Goal: Transaction & Acquisition: Purchase product/service

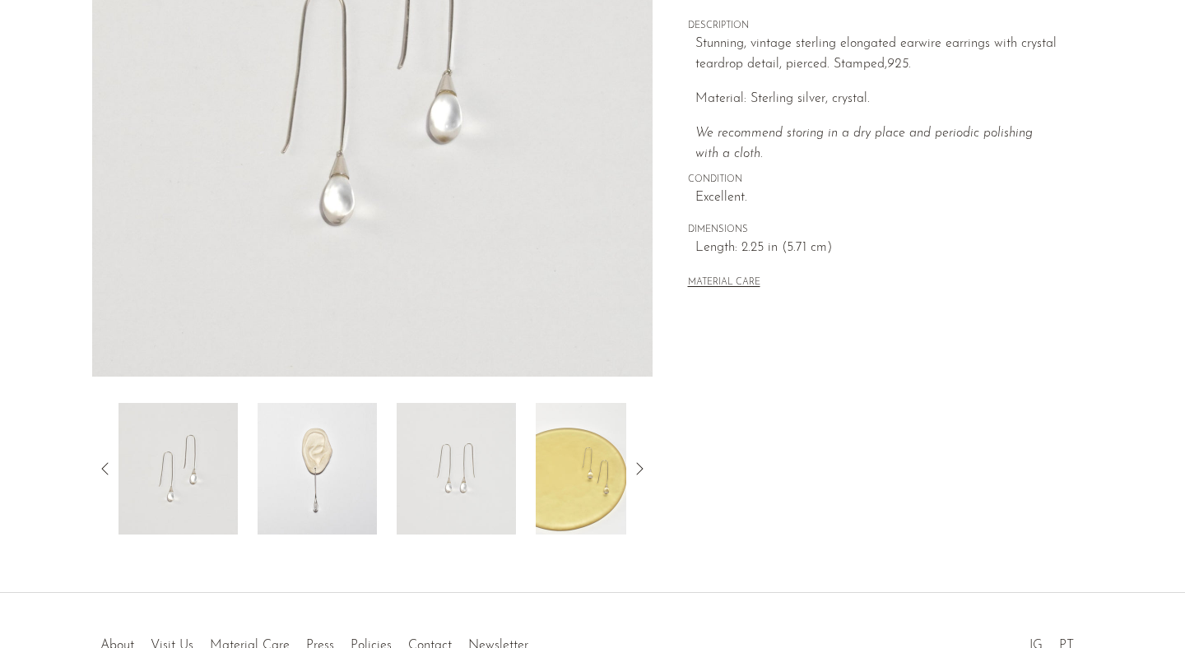
scroll to position [315, 0]
click at [327, 489] on img at bounding box center [316, 470] width 119 height 132
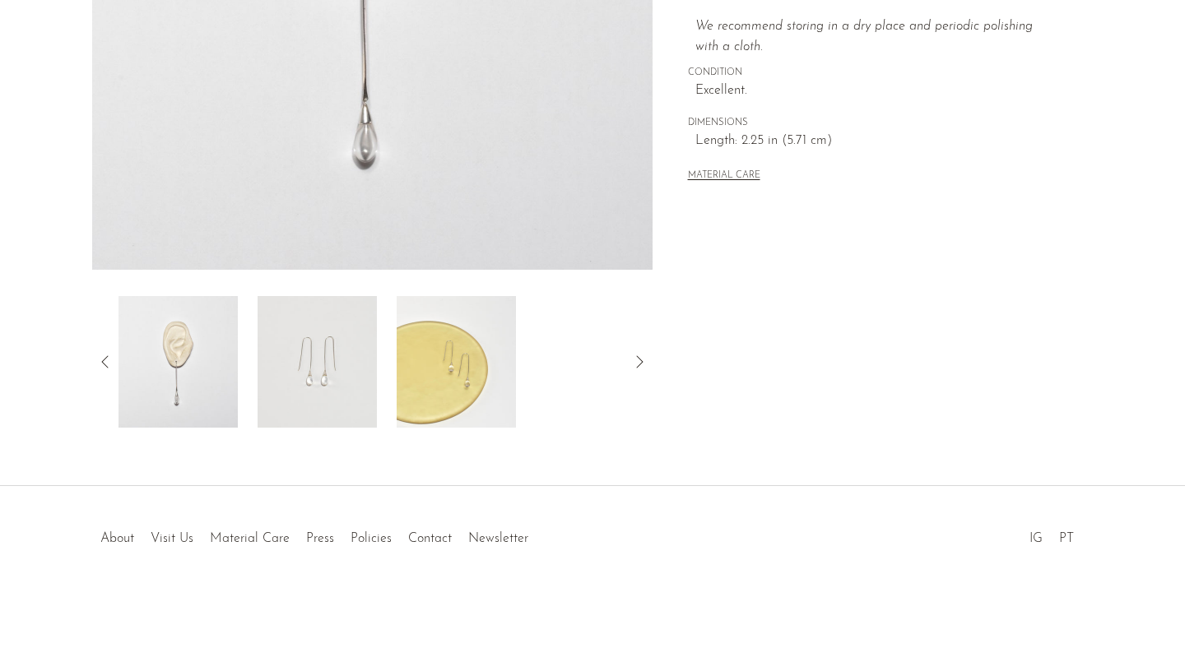
click at [472, 372] on img at bounding box center [456, 362] width 119 height 132
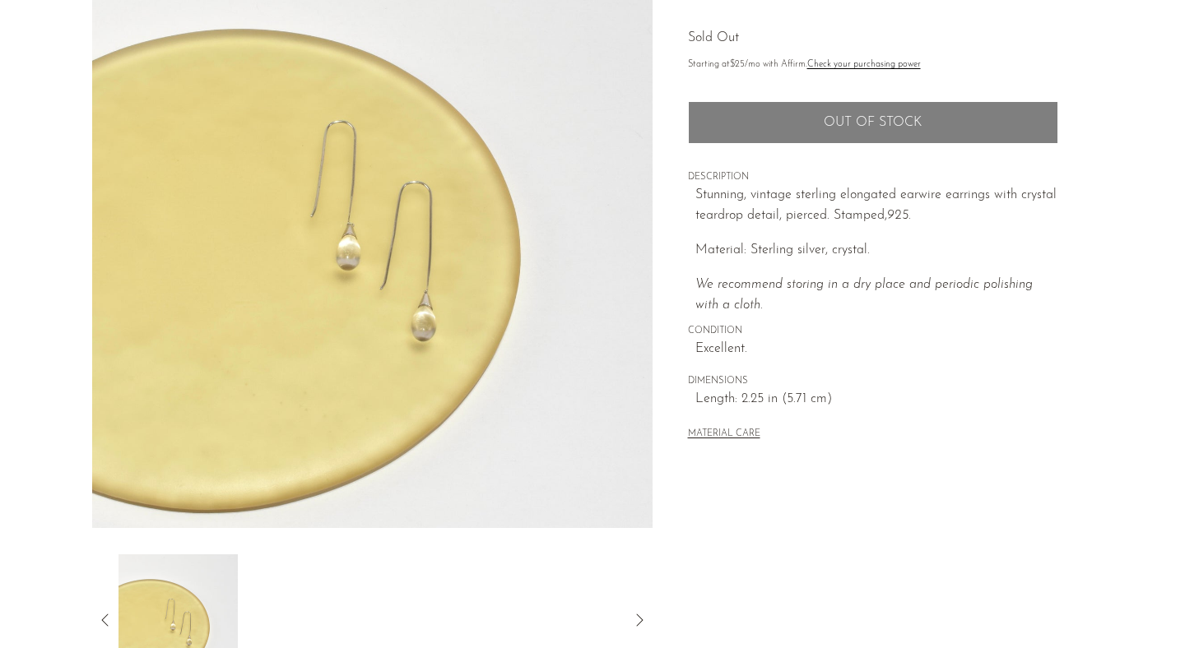
scroll to position [0, 0]
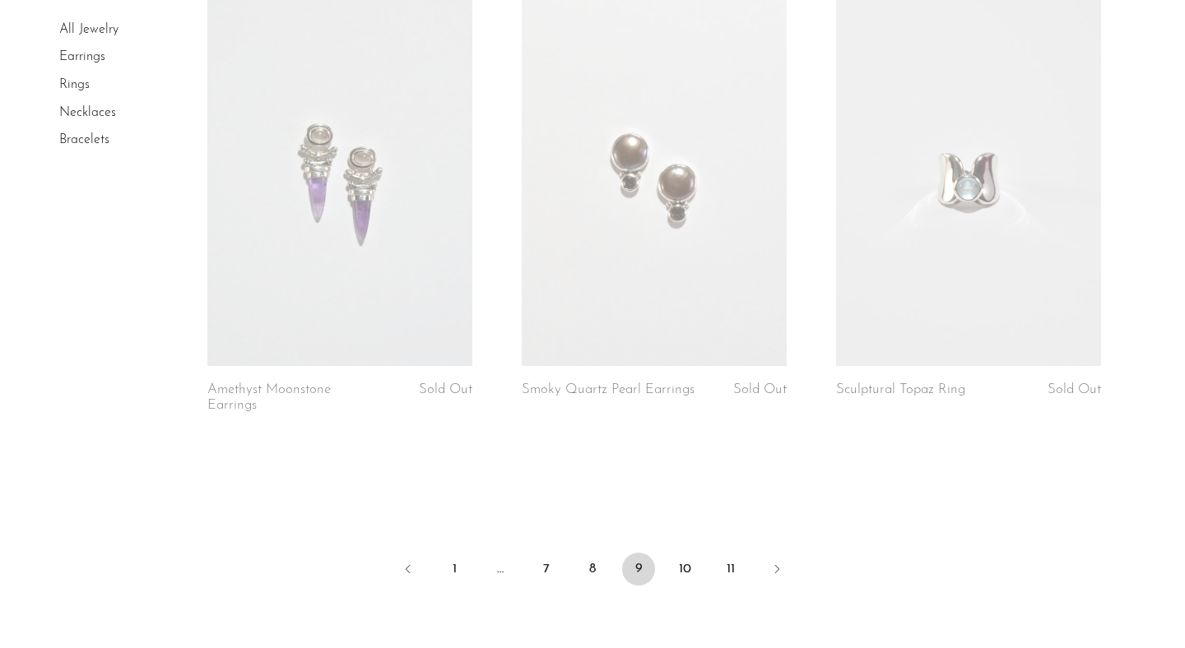
scroll to position [5270, 0]
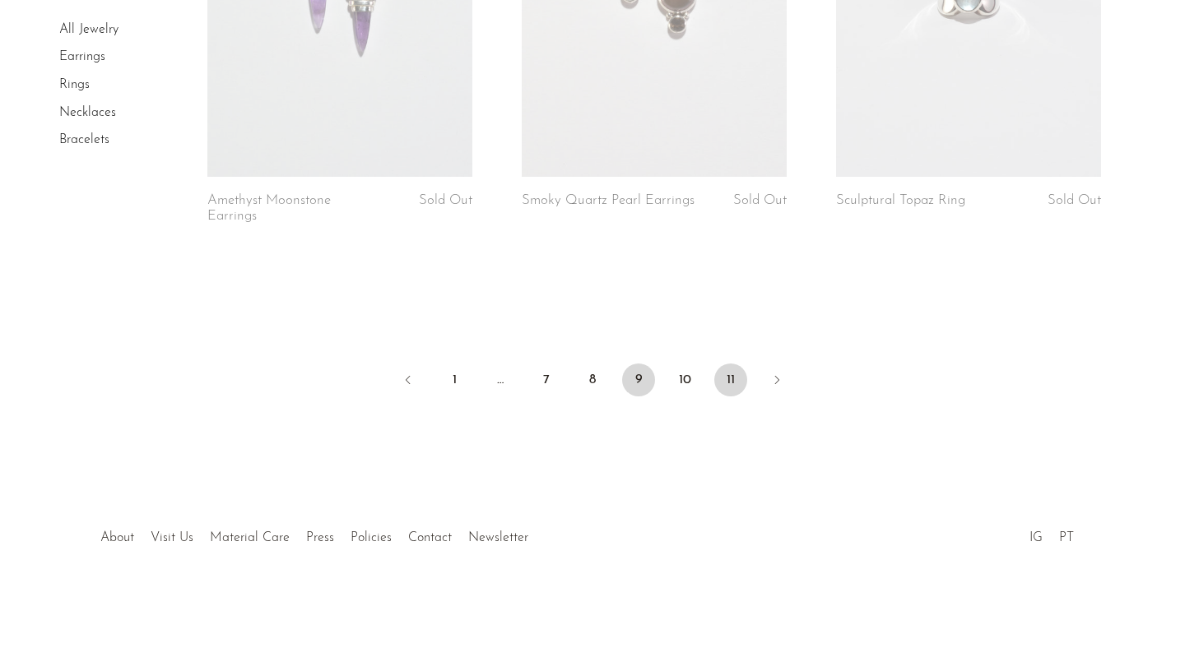
click at [738, 384] on link "11" at bounding box center [730, 380] width 33 height 33
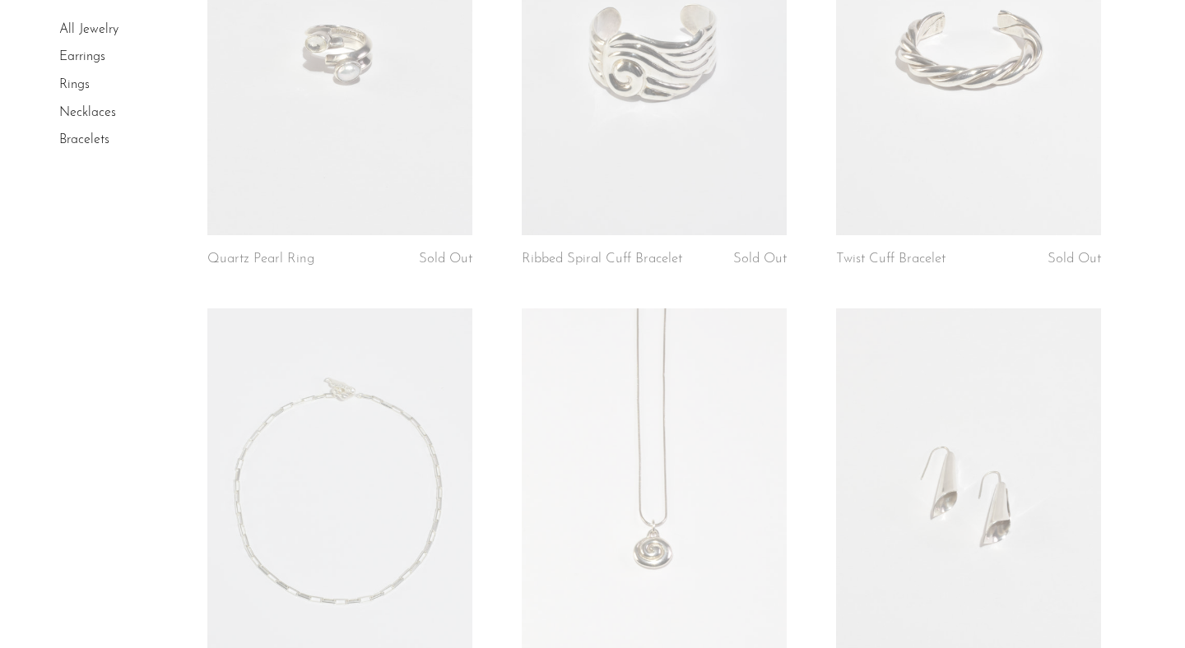
scroll to position [1123, 0]
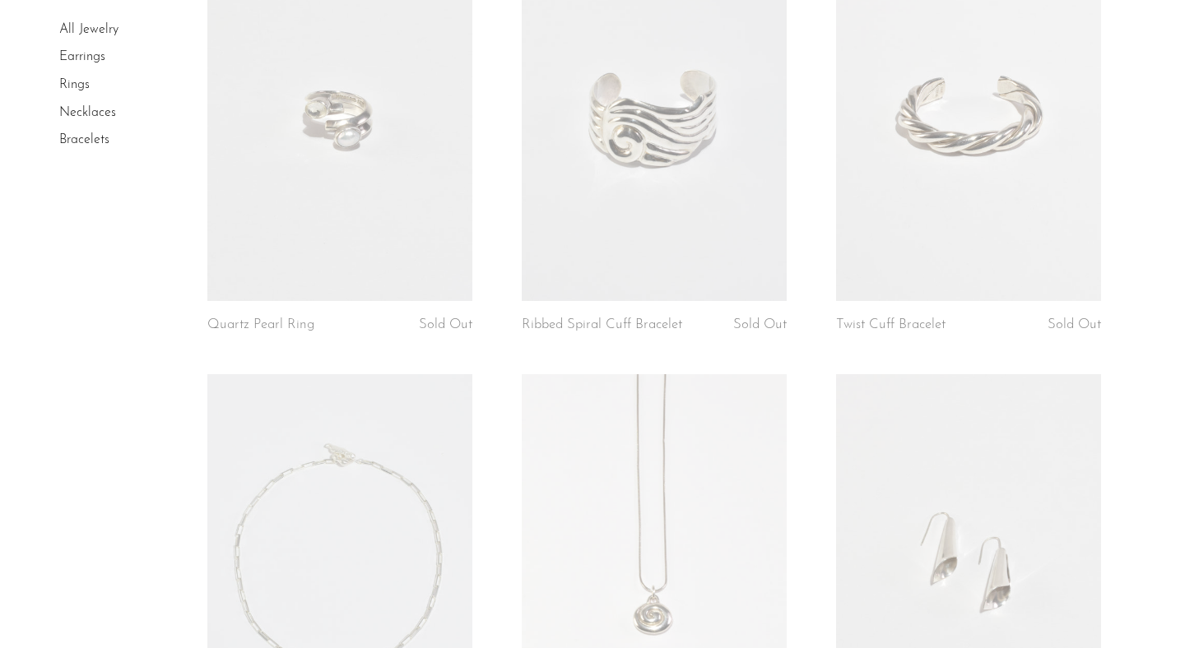
click at [999, 139] on link at bounding box center [968, 116] width 265 height 371
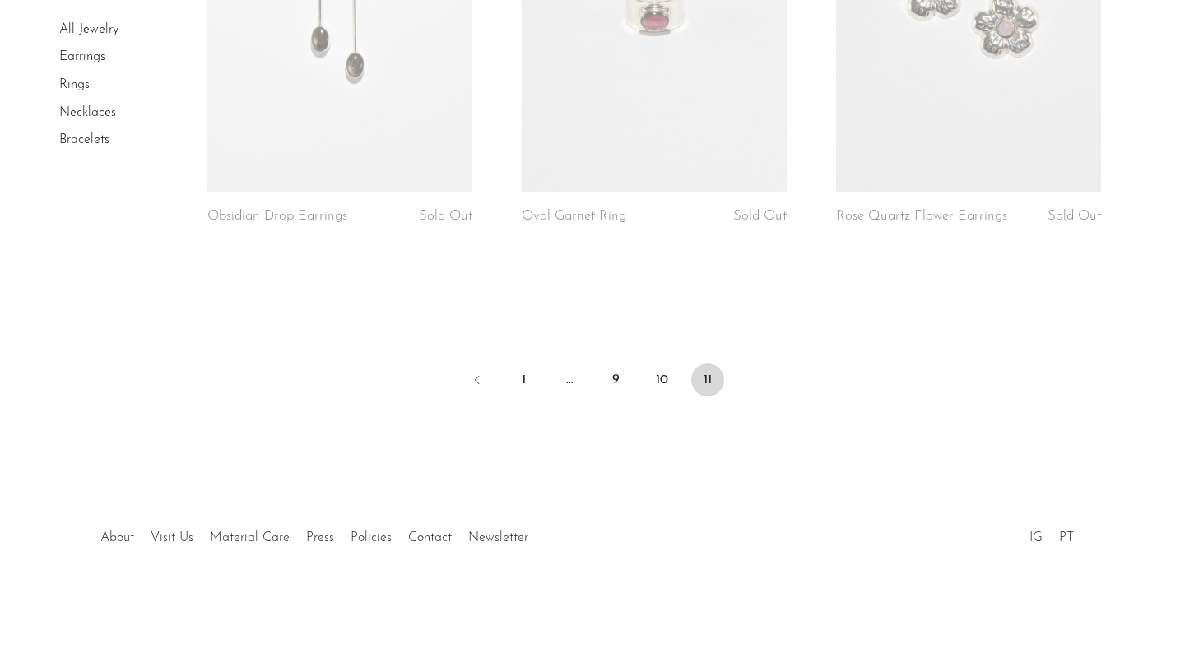
scroll to position [2967, 0]
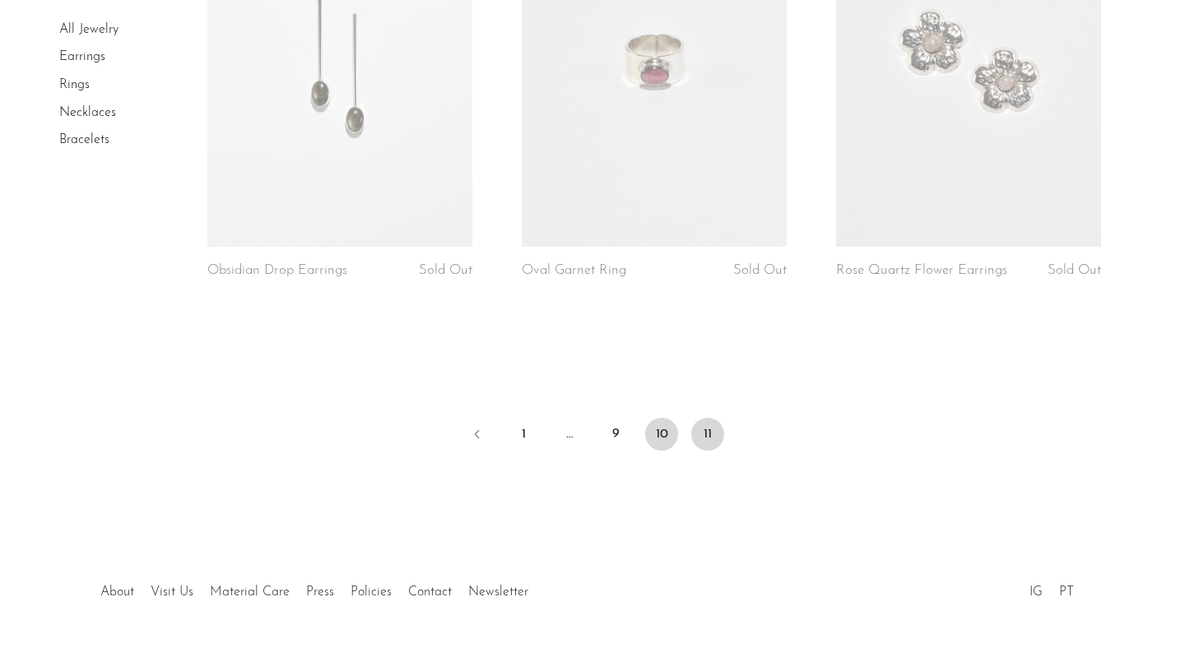
click at [656, 436] on link "10" at bounding box center [661, 434] width 33 height 33
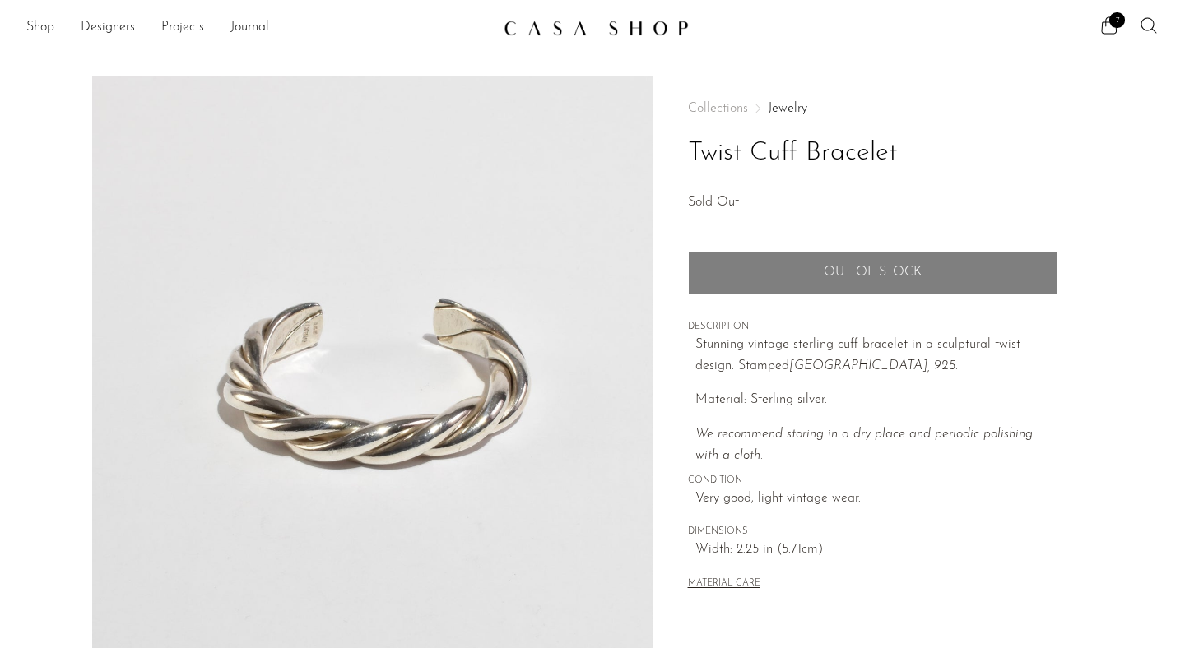
scroll to position [107, 0]
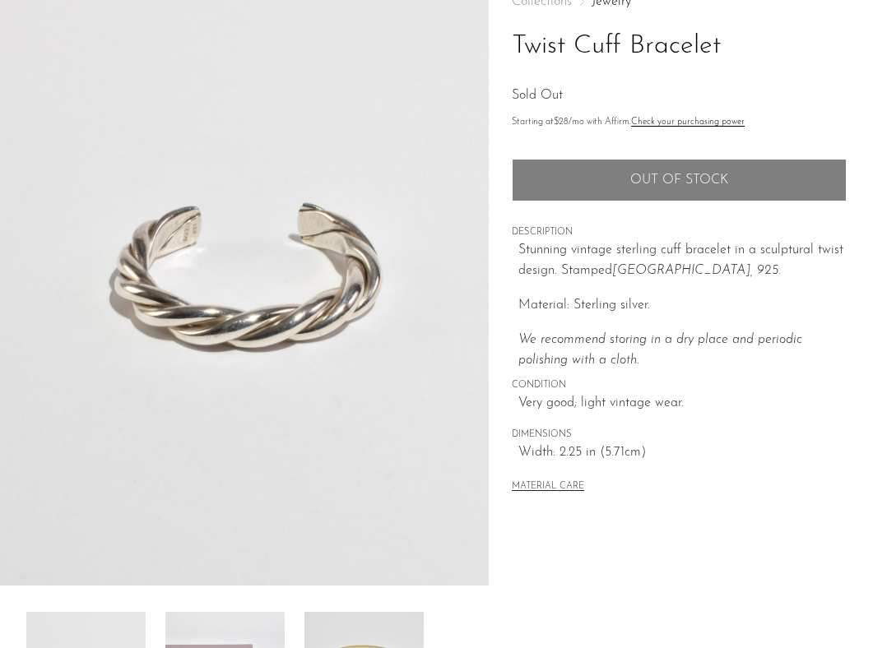
drag, startPoint x: 414, startPoint y: 304, endPoint x: 890, endPoint y: 526, distance: 525.5
click at [0, 0] on img at bounding box center [244, 277] width 489 height 617
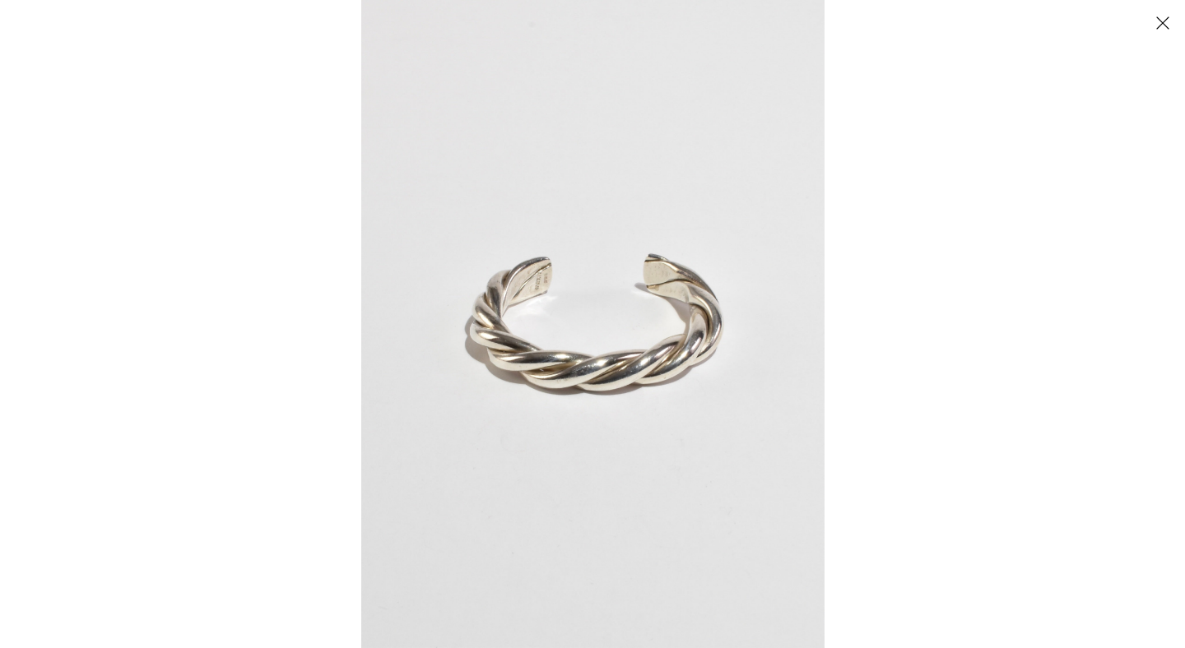
click at [1161, 23] on button "Close" at bounding box center [1162, 22] width 29 height 29
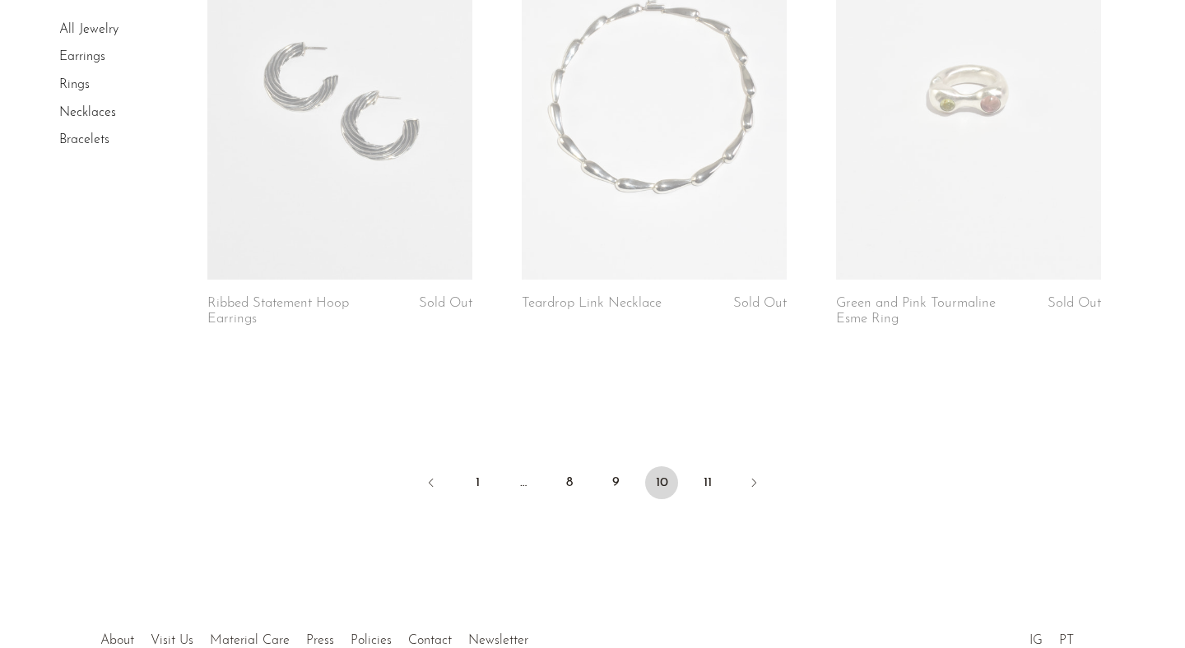
scroll to position [5071, 0]
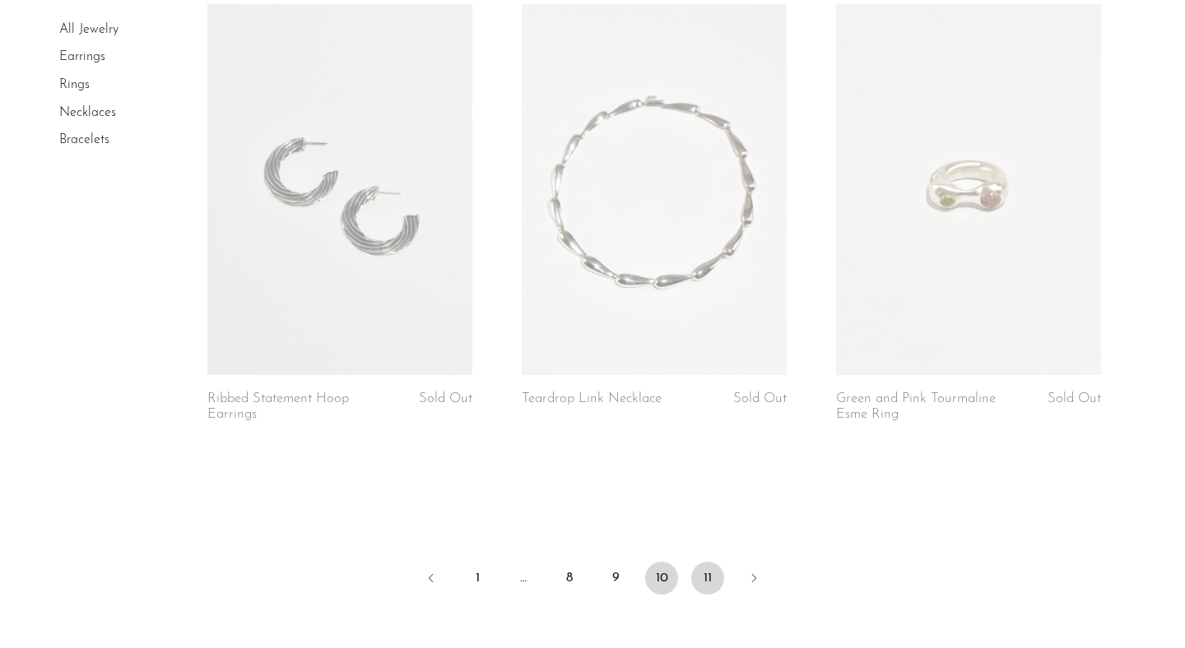
click at [709, 589] on link "11" at bounding box center [707, 578] width 33 height 33
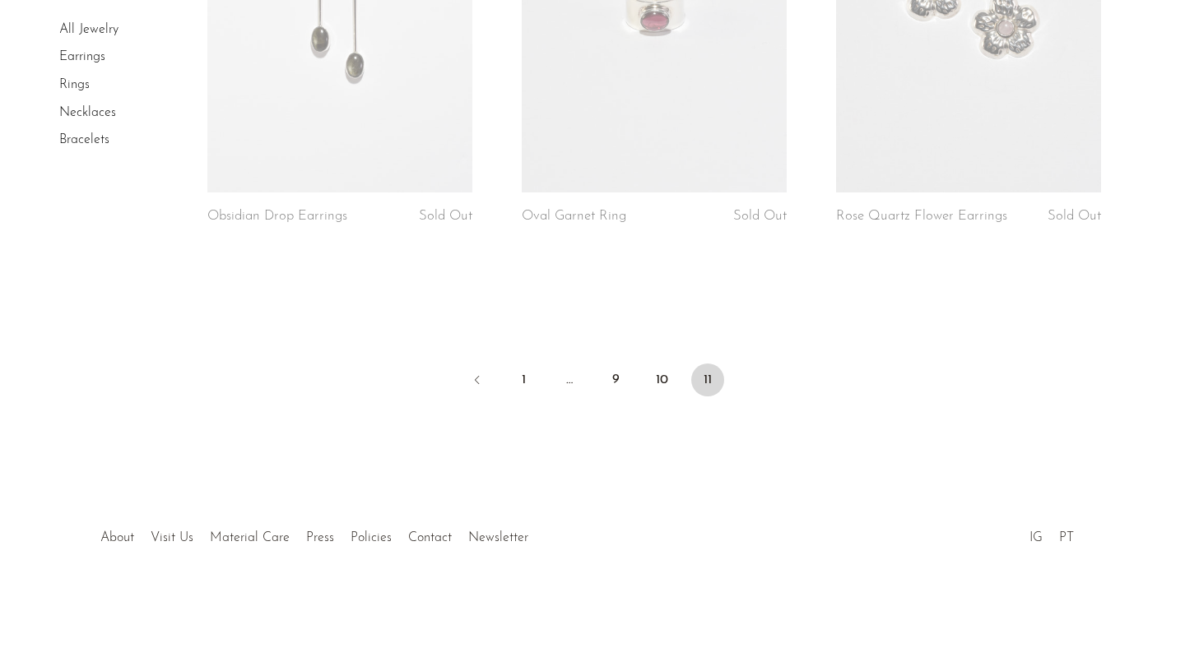
scroll to position [2915, 0]
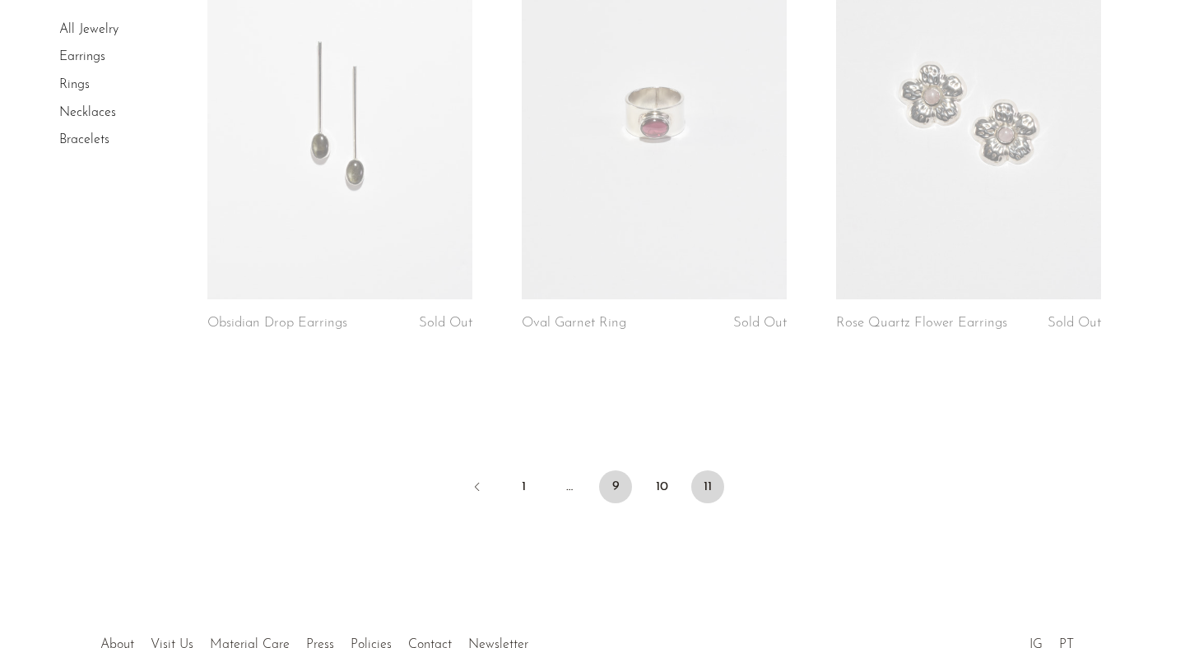
click at [613, 493] on link "9" at bounding box center [615, 487] width 33 height 33
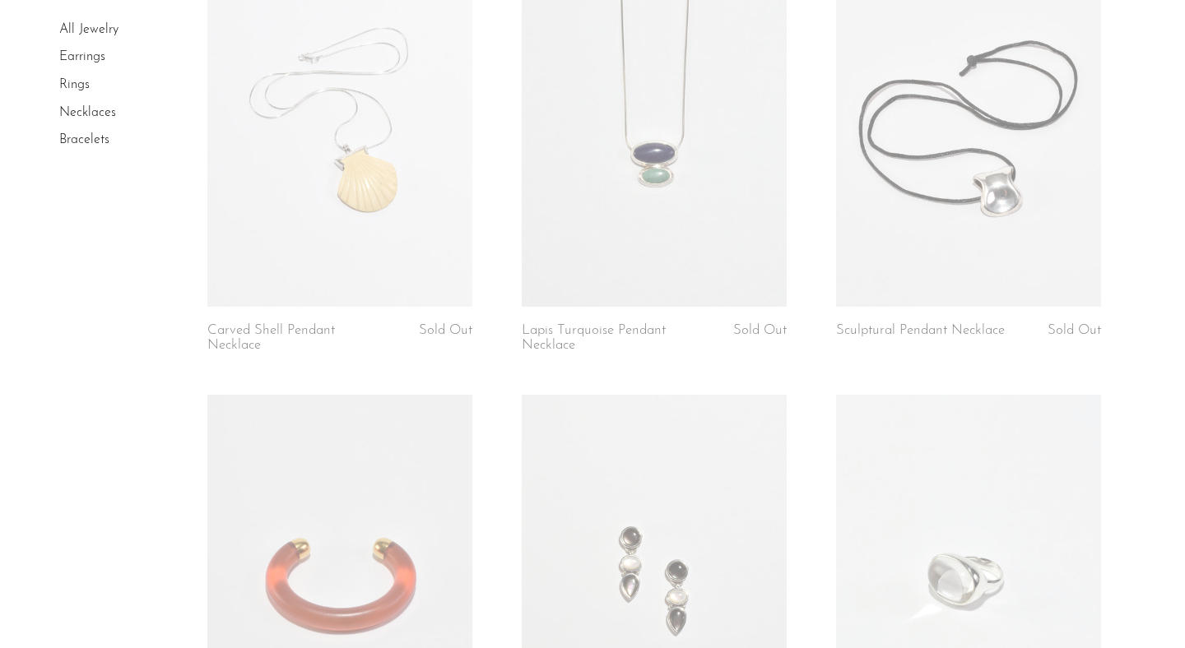
scroll to position [4051, 0]
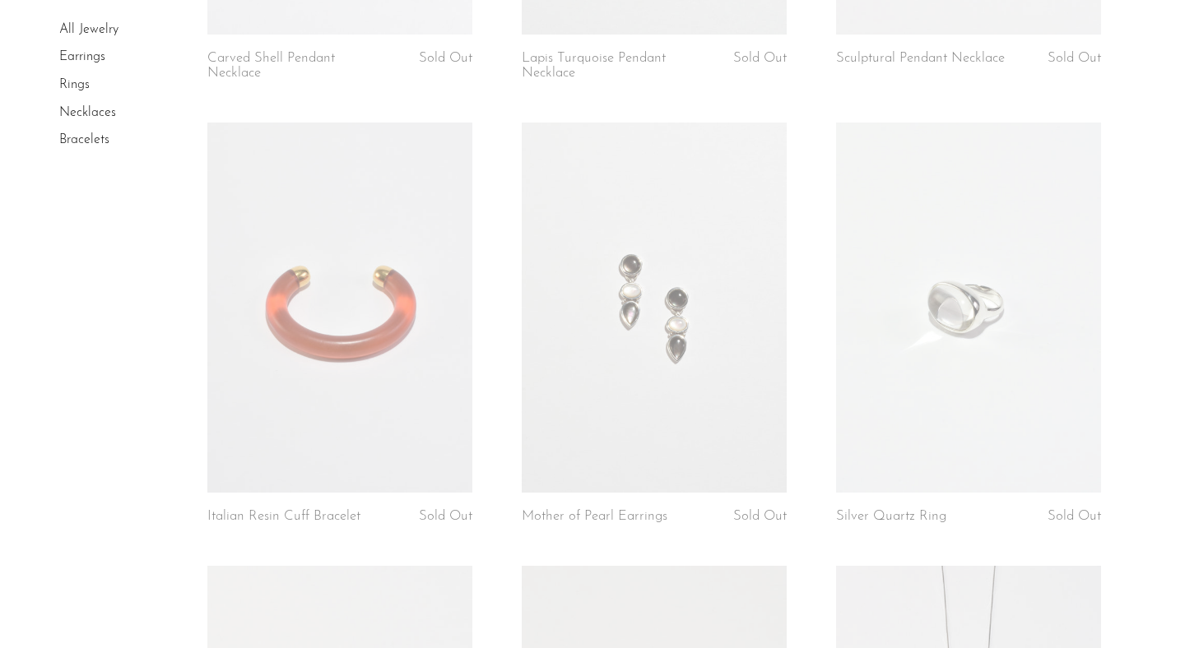
click at [993, 350] on link at bounding box center [968, 308] width 265 height 371
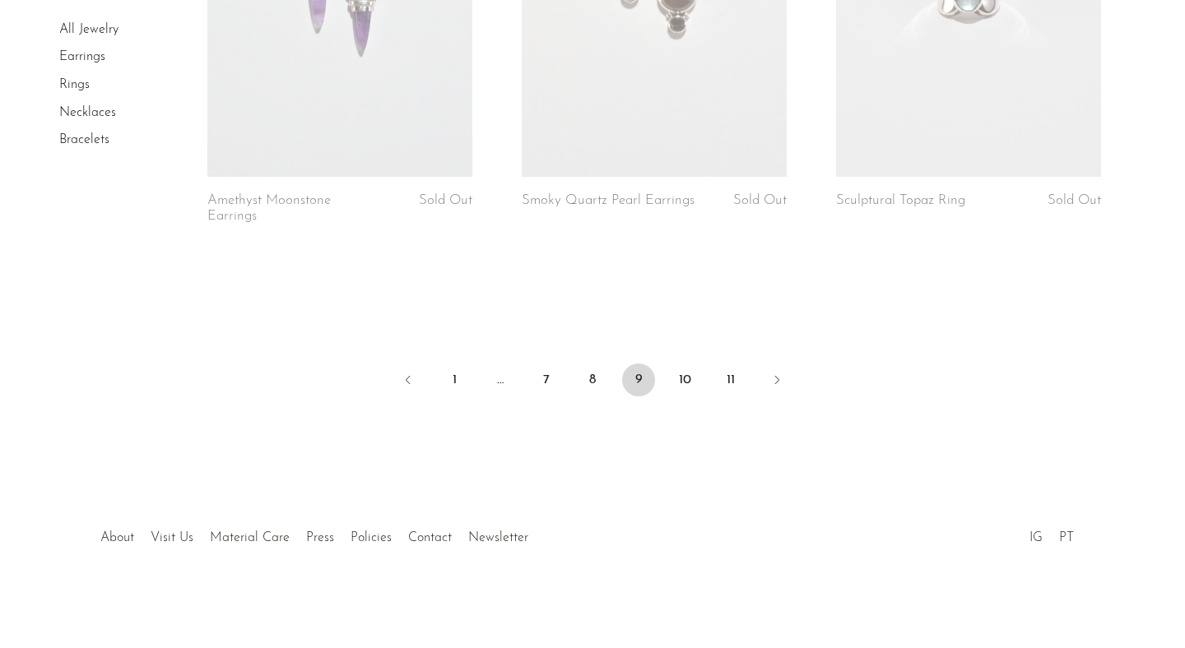
scroll to position [5149, 0]
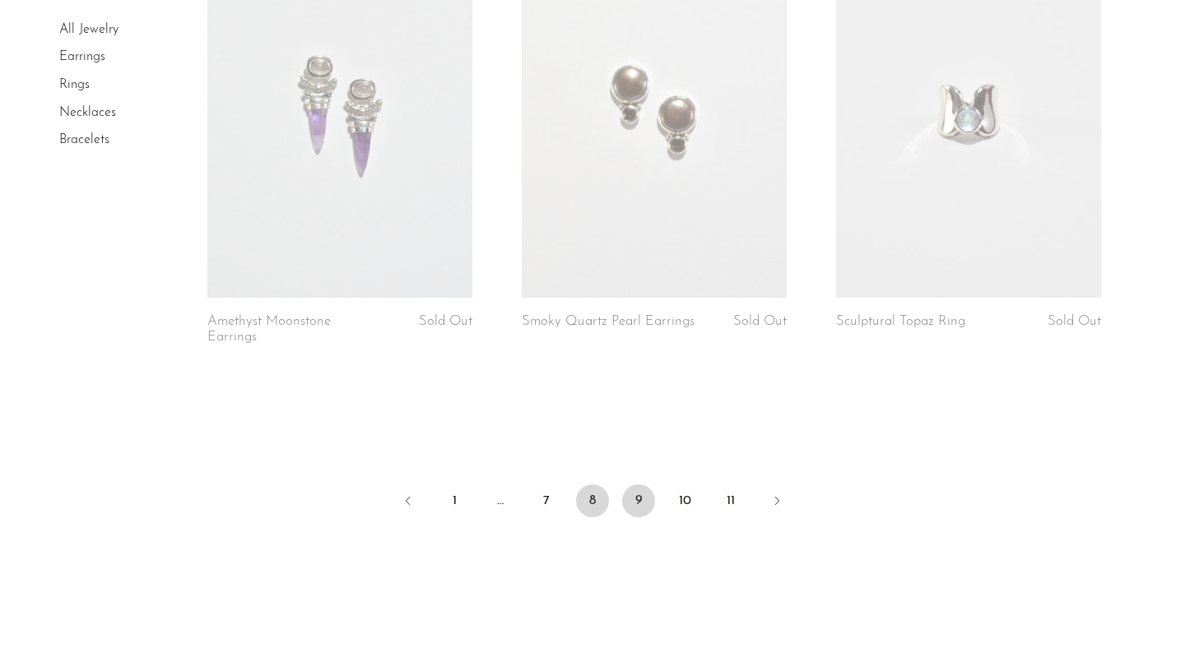
click at [591, 504] on link "8" at bounding box center [592, 501] width 33 height 33
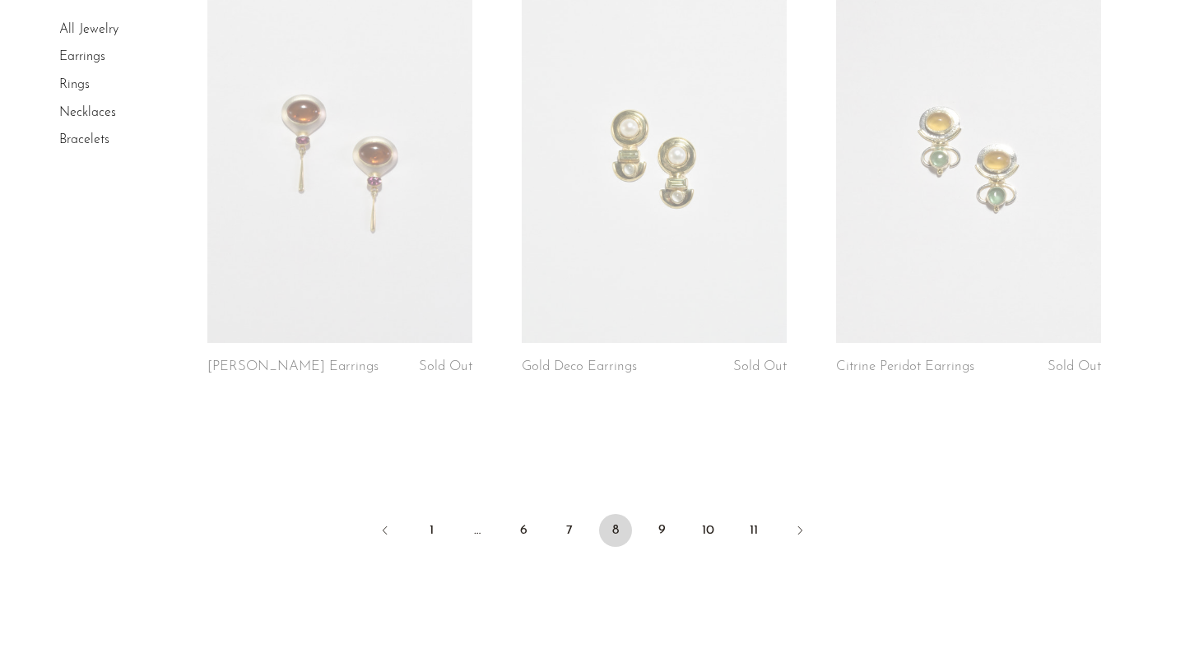
scroll to position [5312, 0]
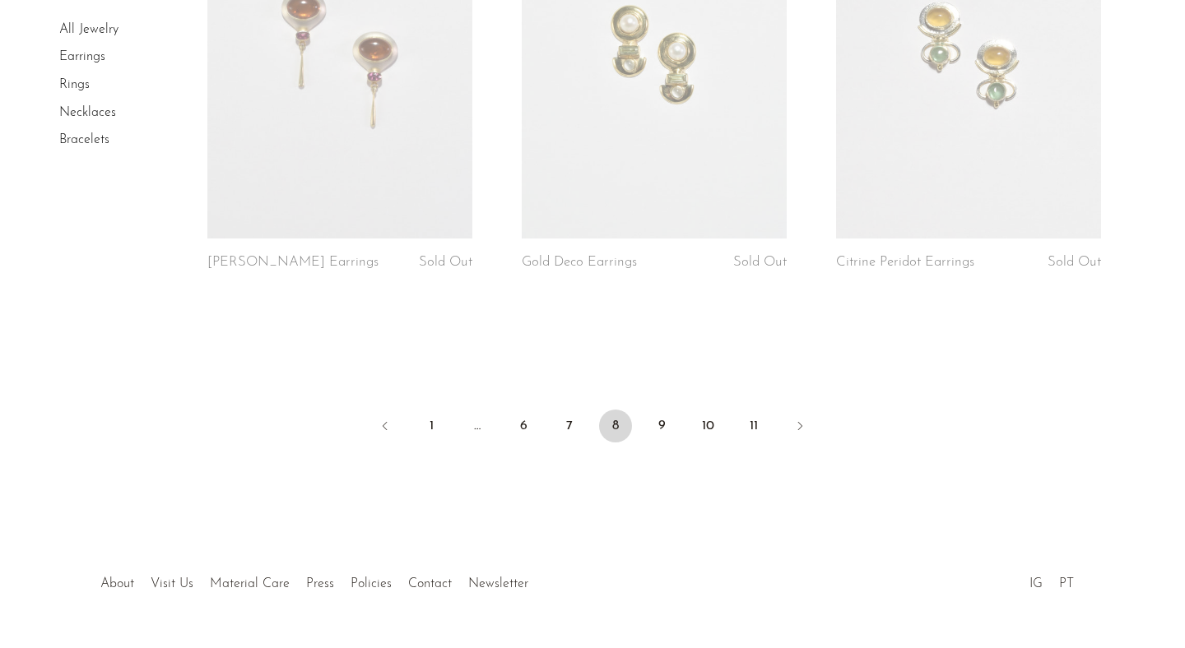
click at [548, 425] on ul "1 … 6 7 8 9 10 11" at bounding box center [592, 427] width 1053 height 49
click at [563, 430] on link "7" at bounding box center [569, 426] width 33 height 33
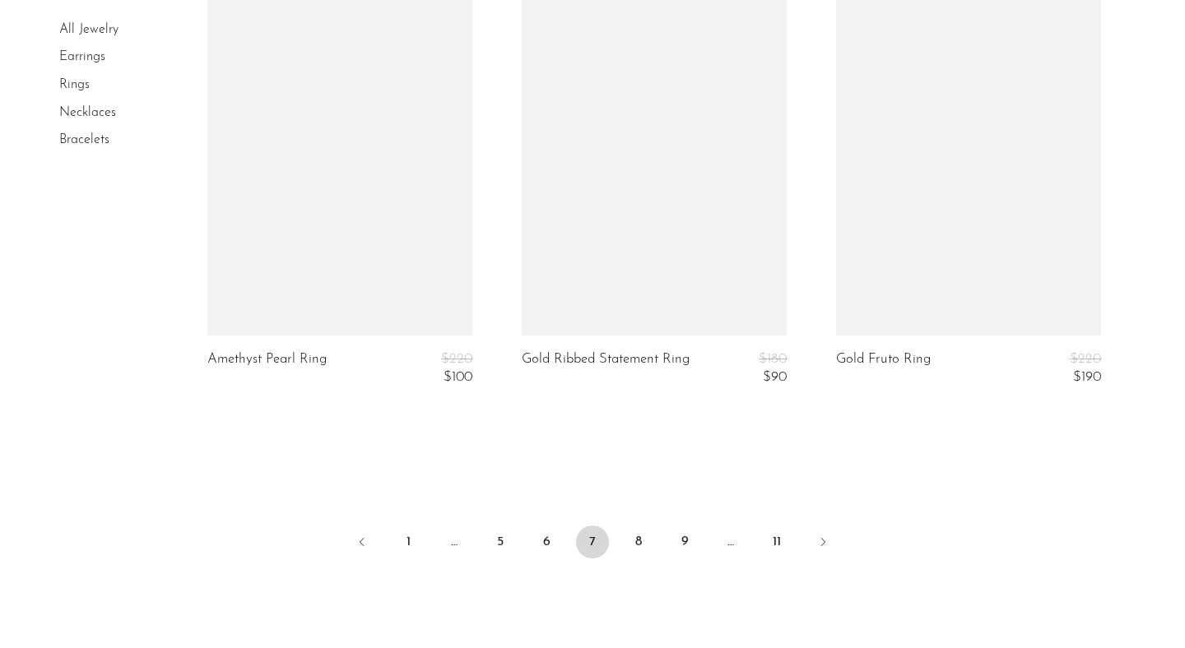
scroll to position [5169, 0]
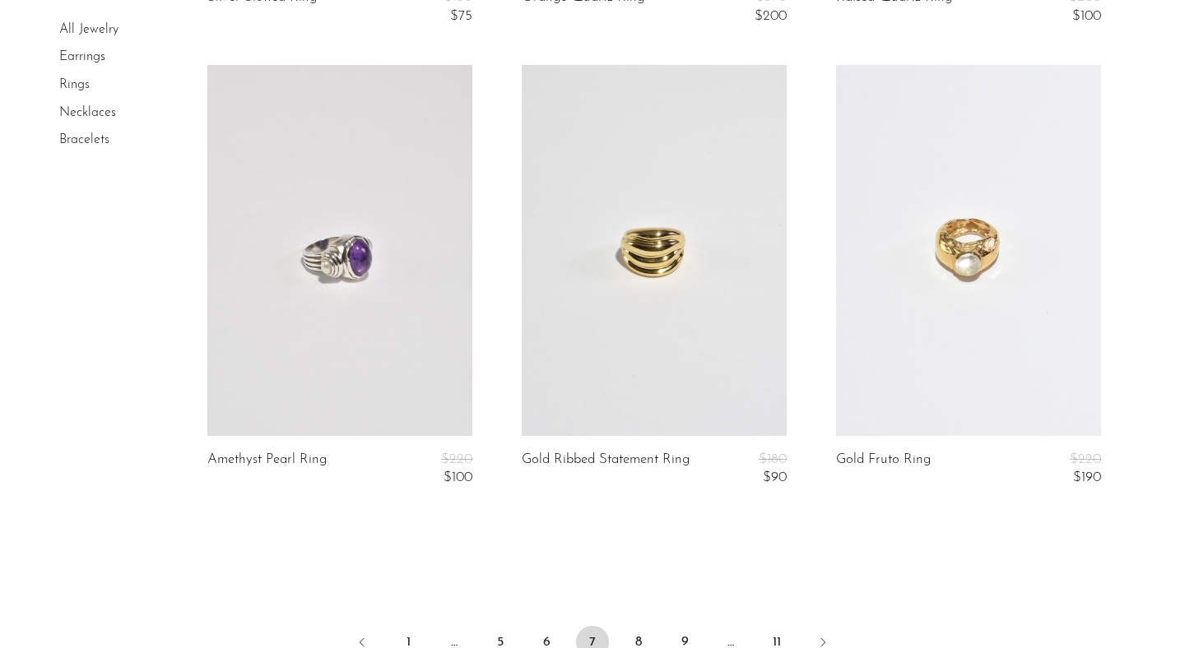
click at [92, 114] on link "Necklaces" at bounding box center [87, 112] width 57 height 13
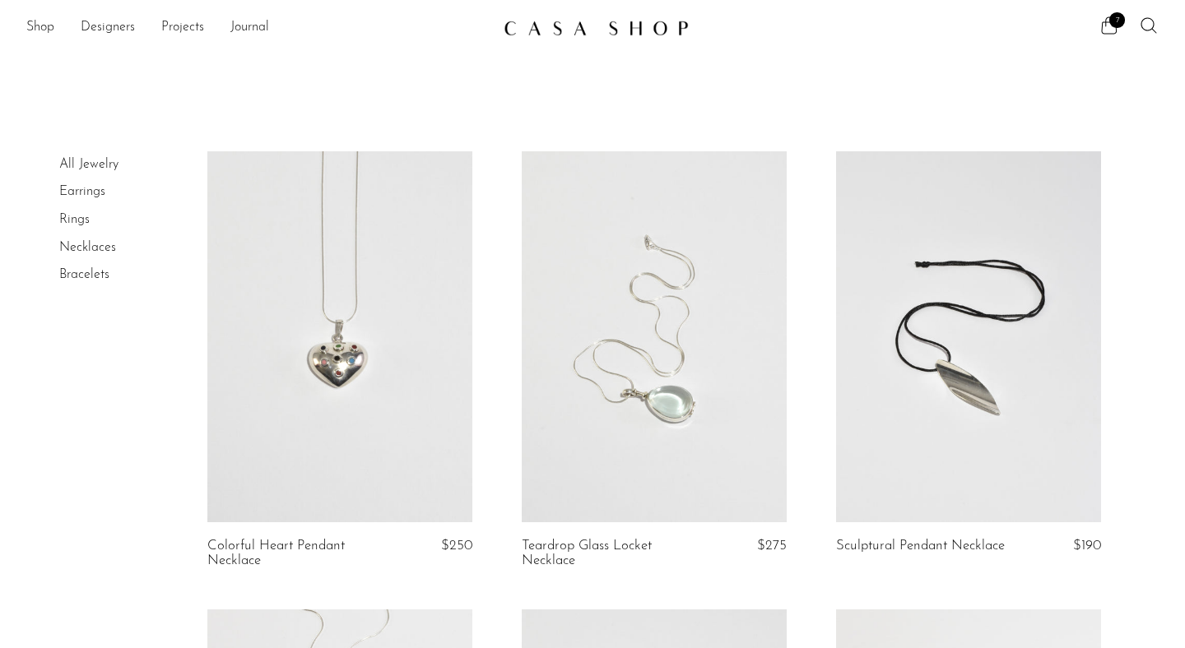
scroll to position [194, 0]
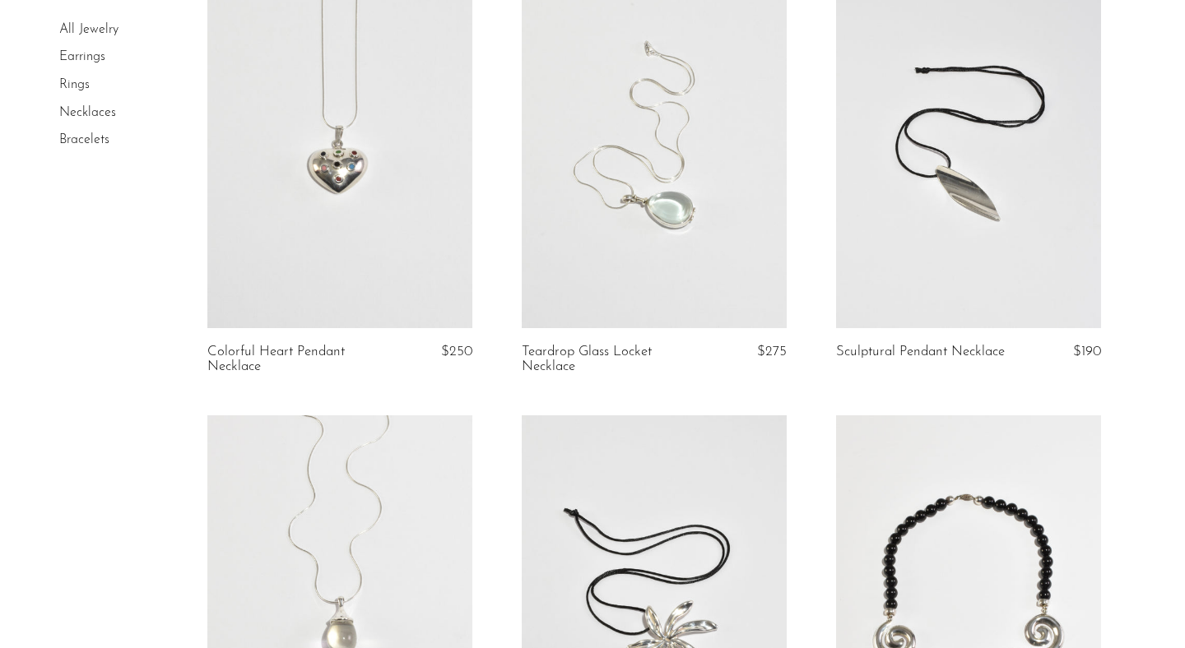
click at [619, 349] on link "Teardrop Glass Locket Necklace" at bounding box center [609, 360] width 175 height 30
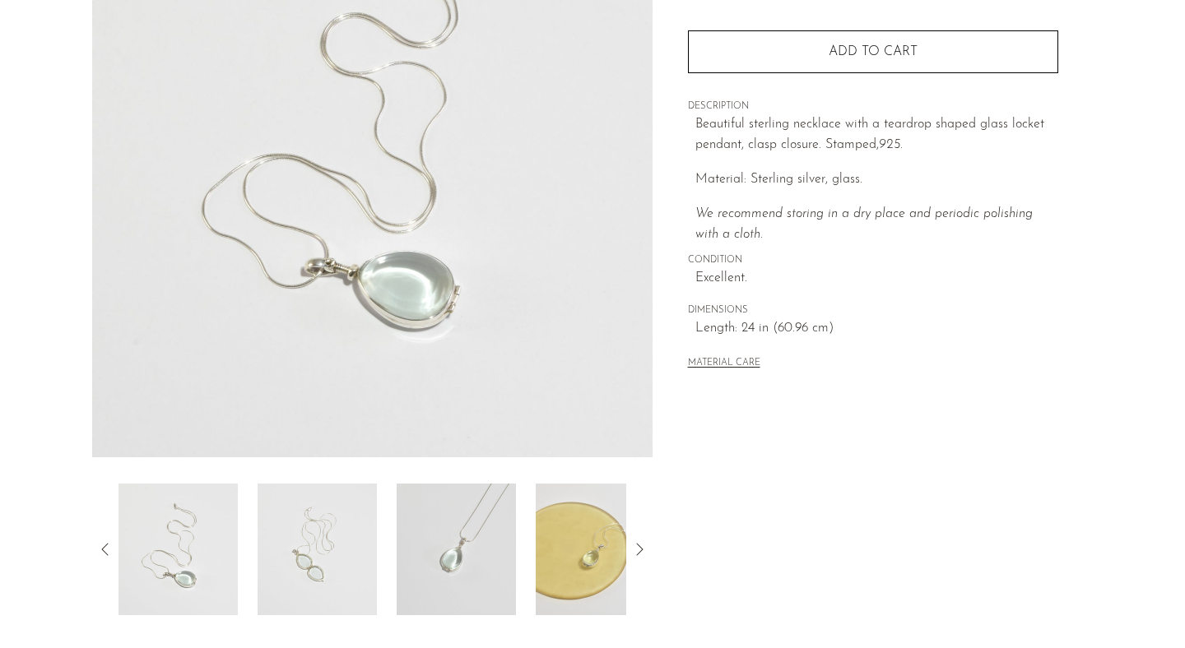
scroll to position [252, 0]
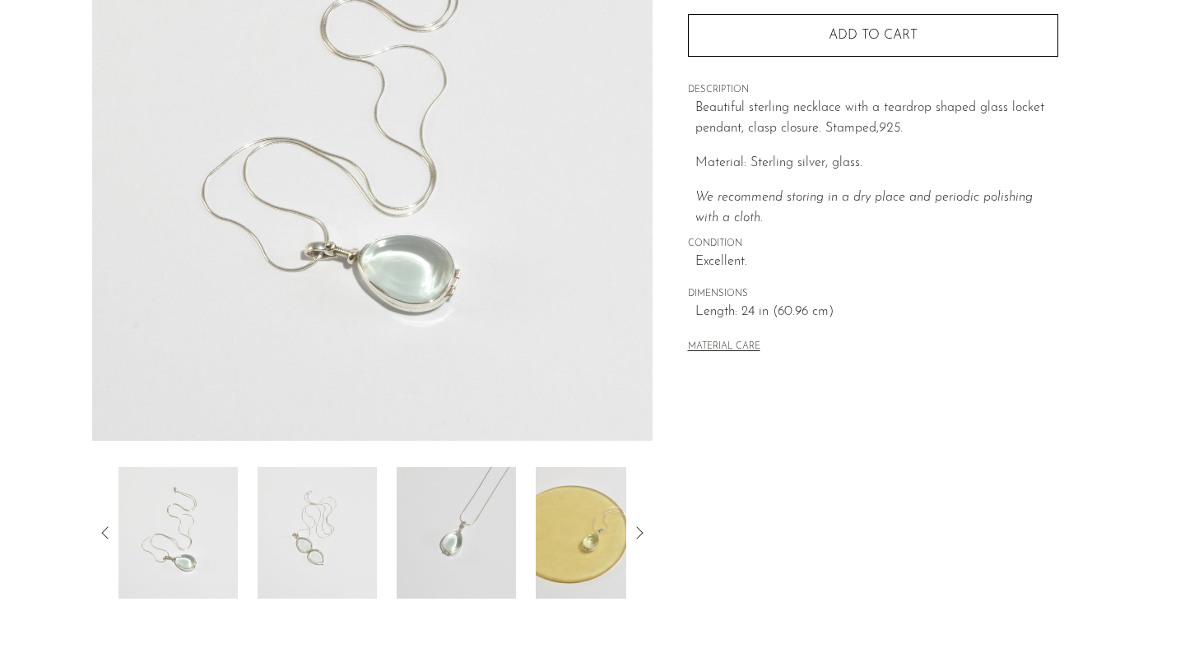
click at [461, 569] on img at bounding box center [456, 533] width 119 height 132
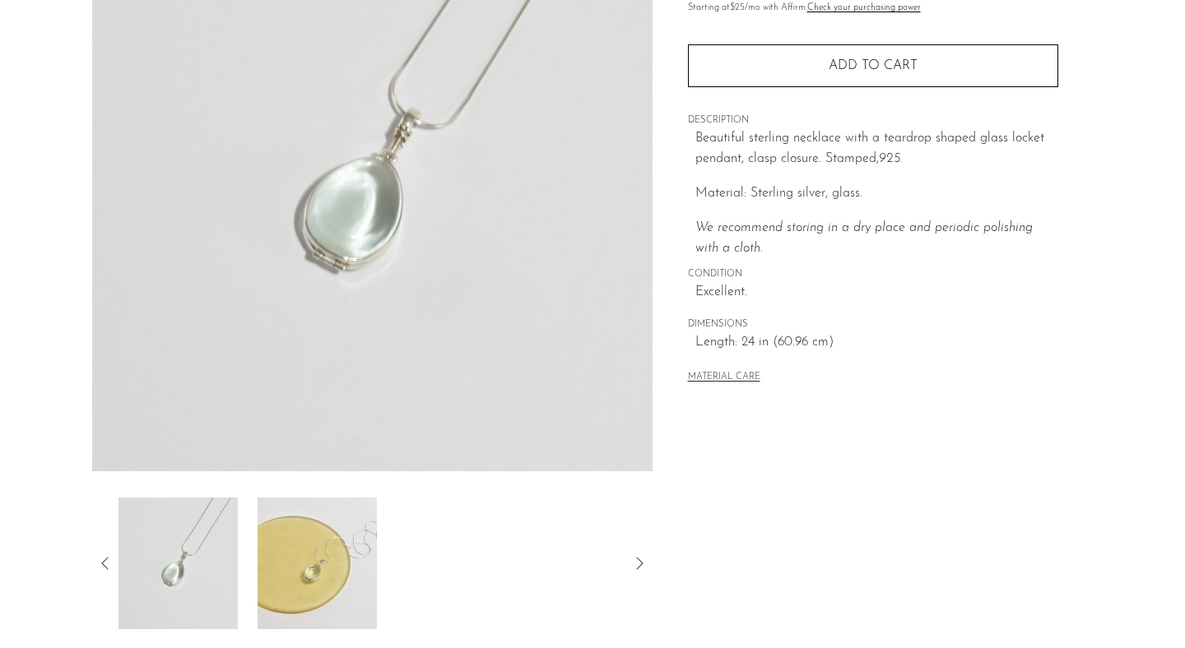
scroll to position [236, 0]
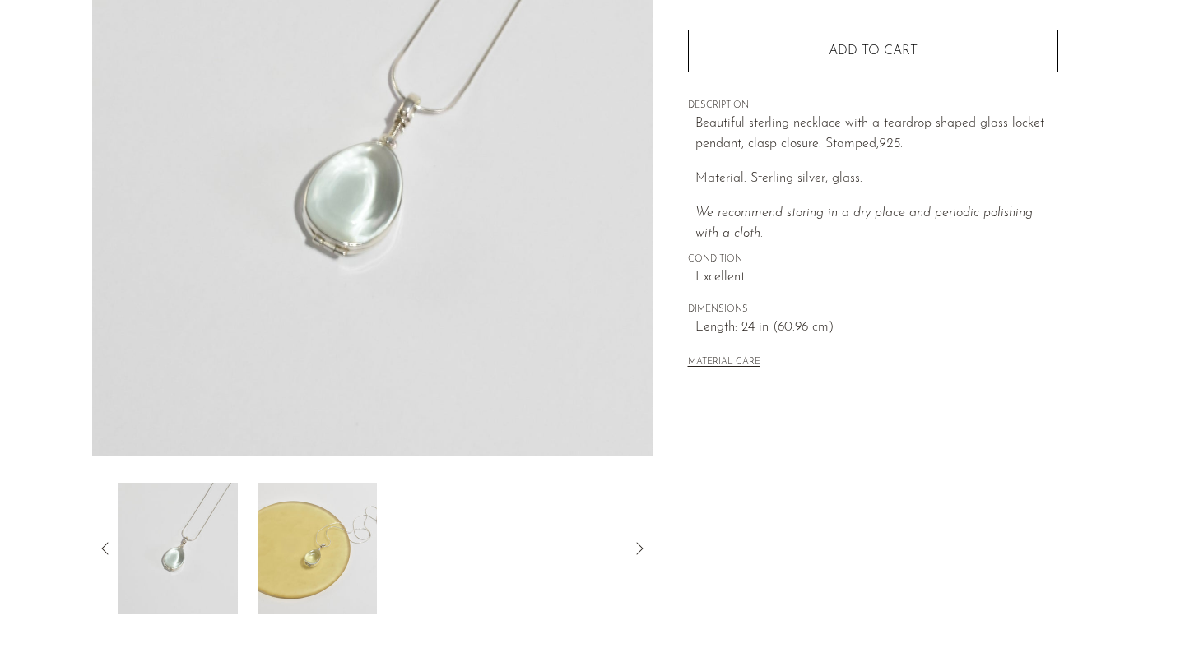
click at [340, 551] on img at bounding box center [316, 549] width 119 height 132
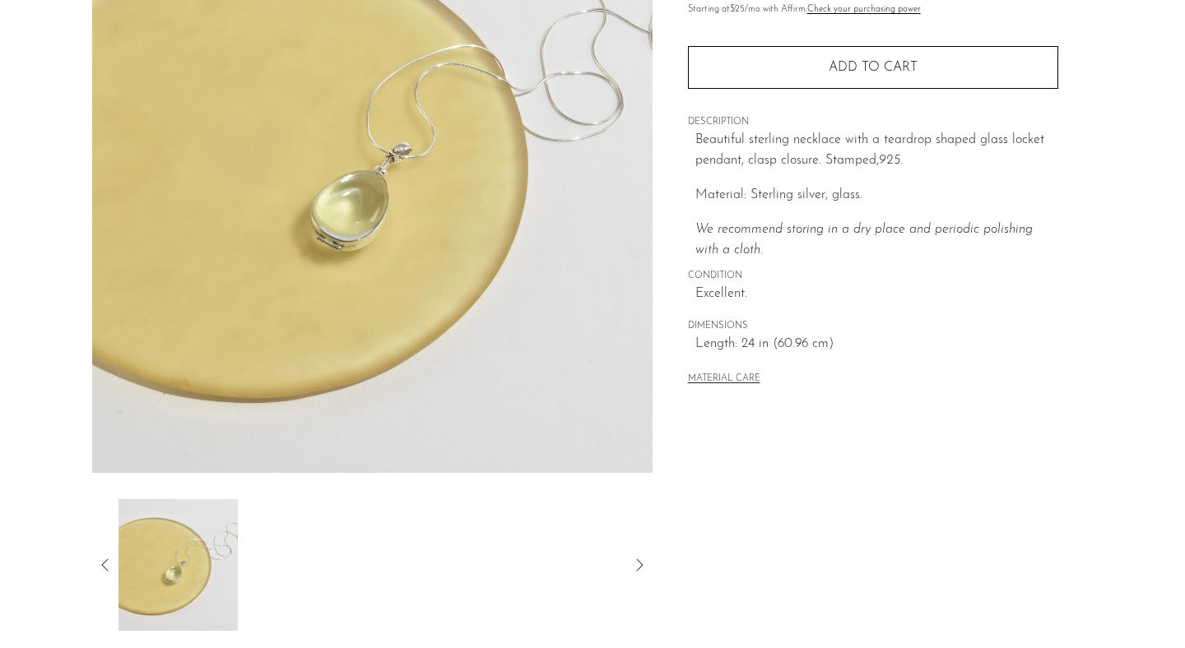
scroll to position [89, 0]
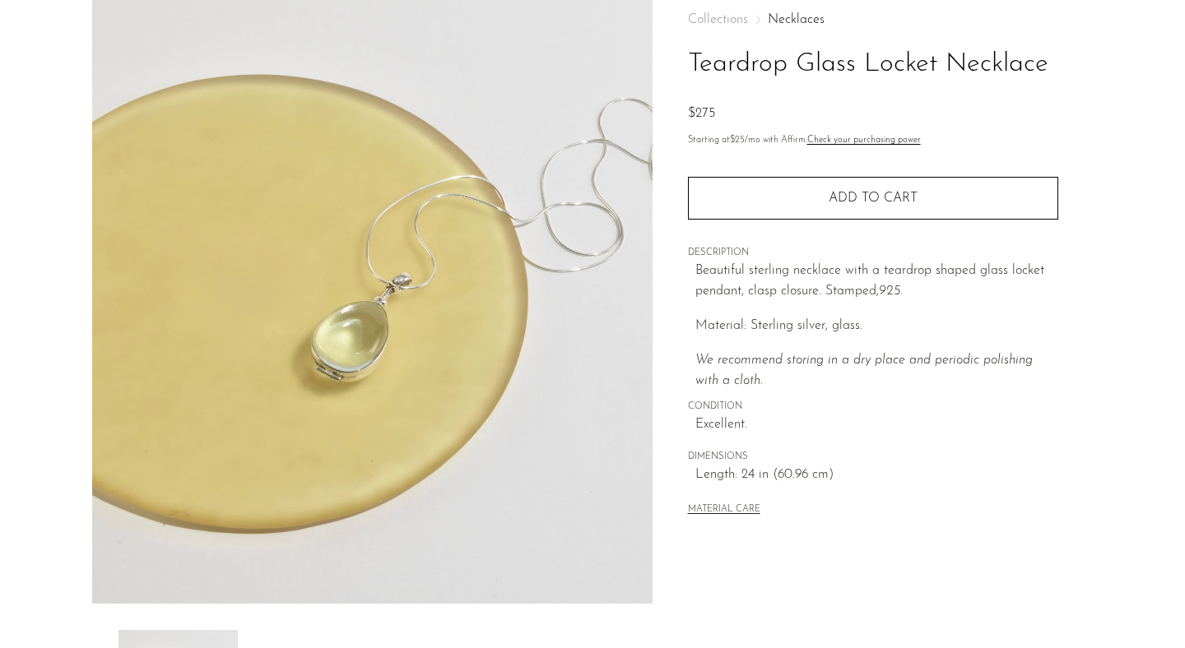
click at [354, 313] on img at bounding box center [372, 295] width 560 height 617
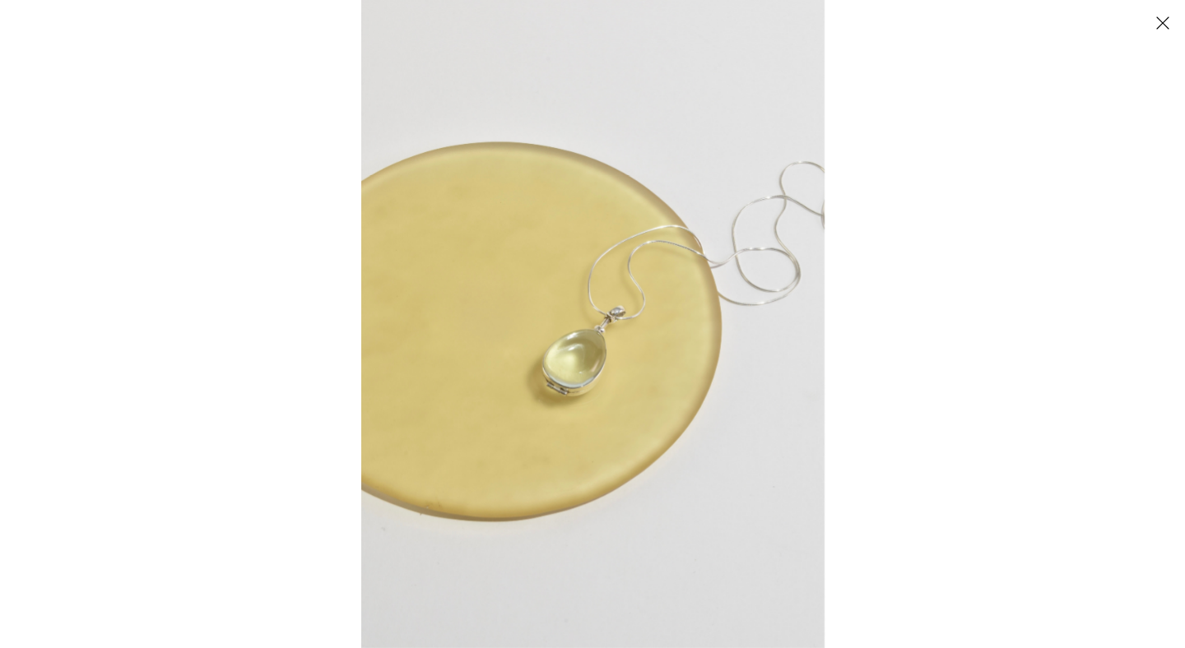
click at [599, 343] on img at bounding box center [592, 324] width 463 height 648
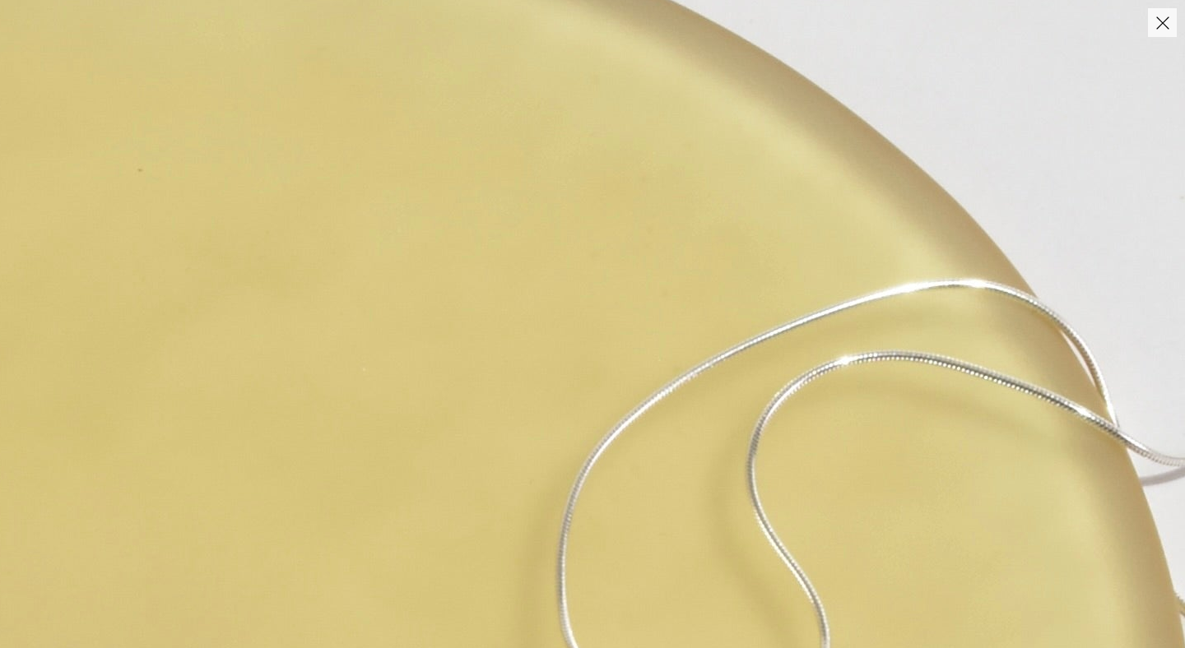
scroll to position [423, 0]
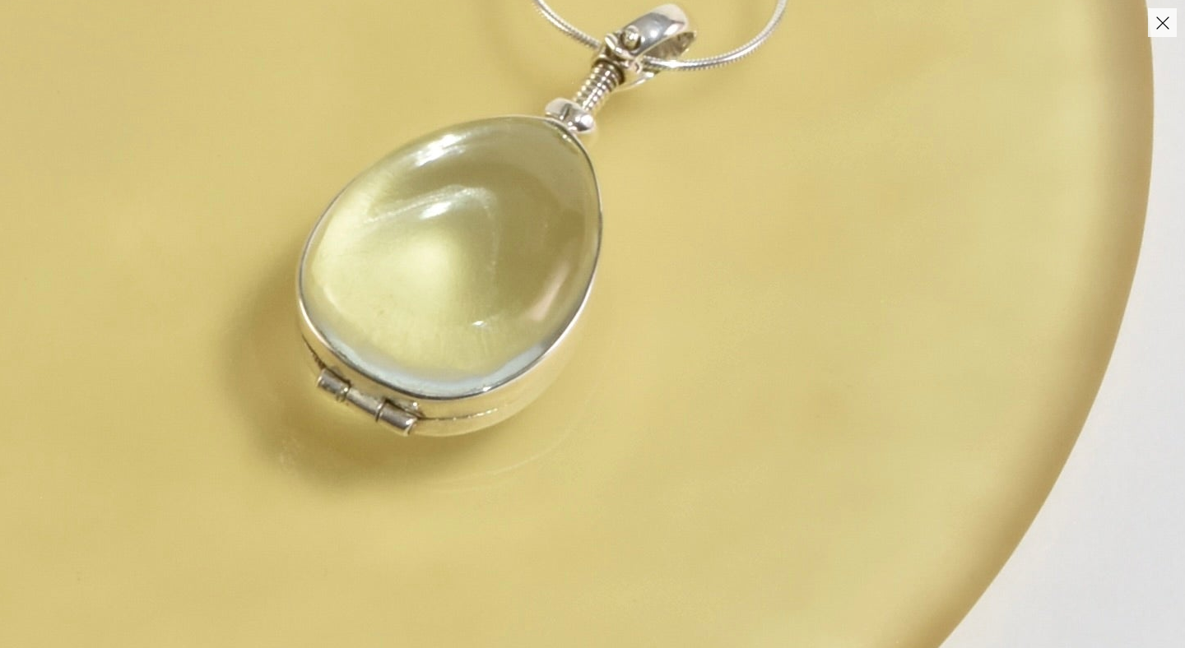
click at [1159, 19] on button "Close" at bounding box center [1162, 22] width 29 height 29
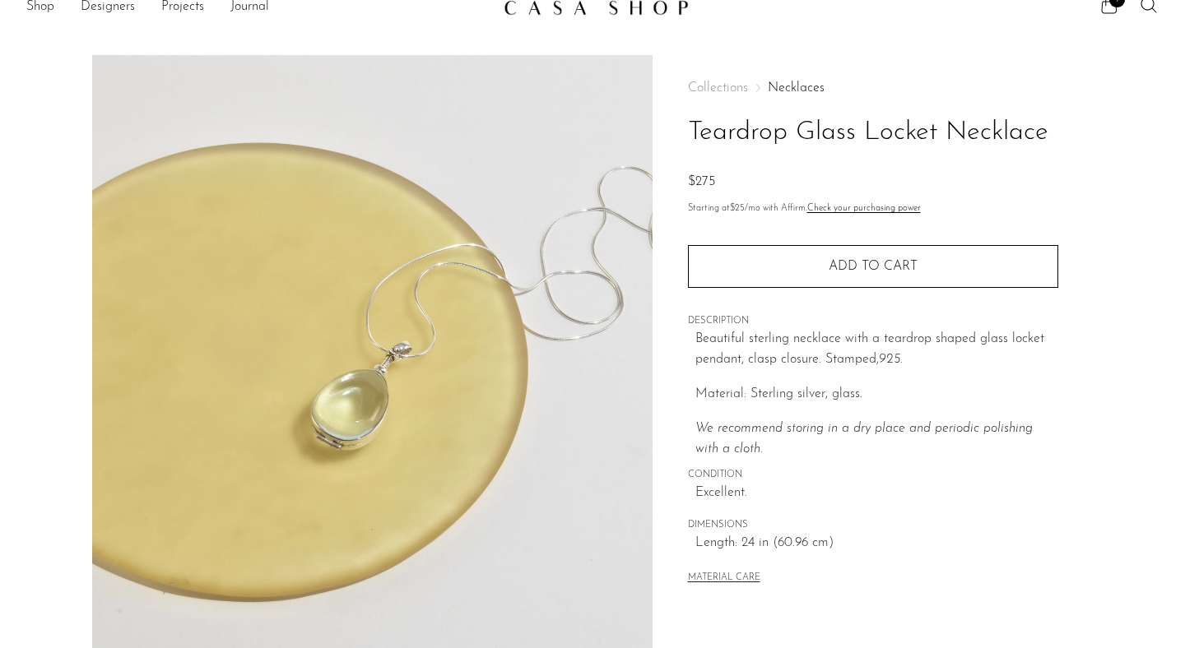
scroll to position [45, 0]
